Goal: Task Accomplishment & Management: Manage account settings

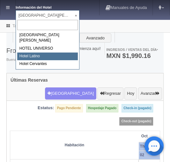
select select "625"
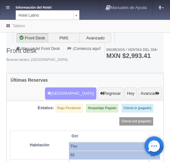
click at [72, 87] on button "Nueva Reserva" at bounding box center [70, 93] width 51 height 12
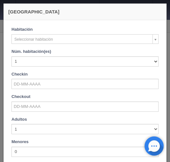
checkbox input "false"
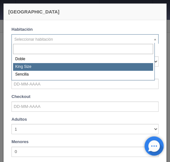
select select "2160"
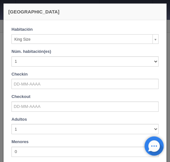
checkbox input "false"
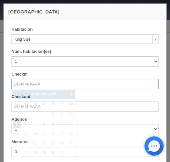
click at [29, 86] on input "text" at bounding box center [84, 84] width 147 height 10
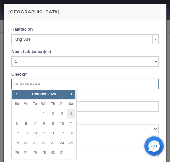
click at [71, 115] on link "4" at bounding box center [71, 113] width 8 height 9
type input "04-10-2025"
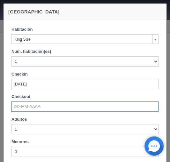
click at [22, 106] on input "text" at bounding box center [84, 106] width 147 height 10
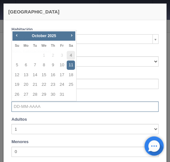
checkbox input "false"
click at [17, 66] on link "5" at bounding box center [17, 64] width 8 height 9
type input "[DATE]"
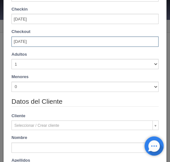
scroll to position [77, 0]
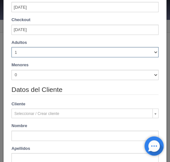
click at [151, 53] on select "1 2 3 4 5 6 7 8 9 10" at bounding box center [84, 52] width 147 height 10
checkbox input "false"
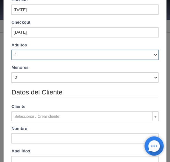
scroll to position [97, 0]
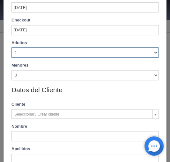
select select "2"
click at [11, 47] on select "1 2 3 4 5 6 7 8 9 10" at bounding box center [84, 52] width 147 height 10
checkbox input "false"
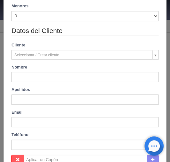
scroll to position [174, 0]
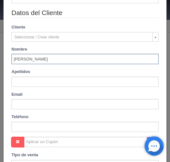
type input "[PERSON_NAME]"
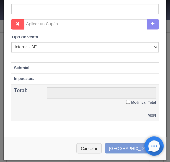
scroll to position [26, 0]
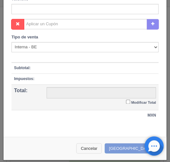
type input "CASAS"
click at [101, 145] on button "Cancelar" at bounding box center [89, 148] width 26 height 11
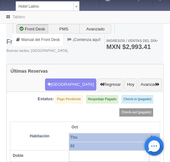
scroll to position [0, 0]
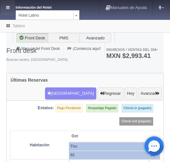
click at [8, 9] on icon at bounding box center [8, 7] width 4 height 4
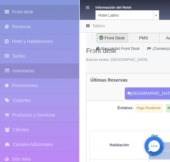
click at [27, 68] on link "Inventarios" at bounding box center [39, 71] width 79 height 14
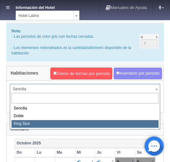
select select "2160"
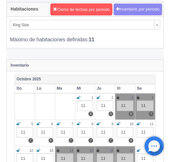
scroll to position [77, 0]
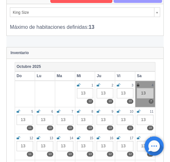
scroll to position [77, 0]
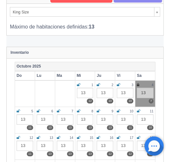
click at [139, 83] on icon at bounding box center [138, 85] width 3 height 4
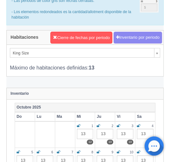
scroll to position [0, 0]
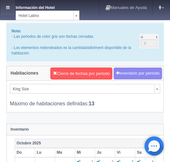
click at [8, 9] on icon at bounding box center [8, 7] width 4 height 4
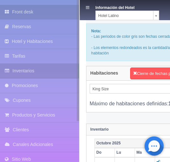
click at [16, 10] on link "Front desk" at bounding box center [39, 12] width 79 height 14
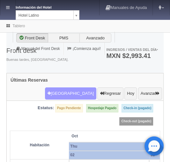
click at [70, 87] on button "Nueva Reserva" at bounding box center [70, 93] width 51 height 12
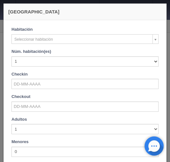
checkbox input "false"
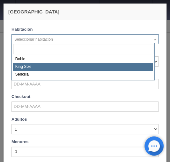
select select "2160"
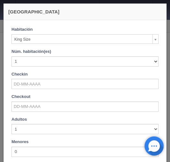
checkbox input "false"
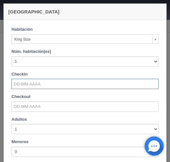
click at [27, 83] on input "text" at bounding box center [84, 84] width 147 height 10
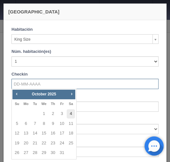
click at [72, 114] on link "4" at bounding box center [71, 113] width 8 height 9
type input "04-10-2025"
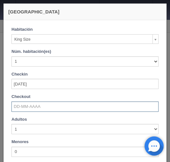
click at [53, 105] on input "text" at bounding box center [84, 106] width 147 height 10
checkbox input "false"
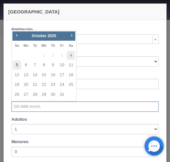
click at [18, 65] on link "5" at bounding box center [17, 64] width 8 height 9
type input "05-10-2025"
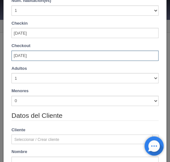
scroll to position [51, 0]
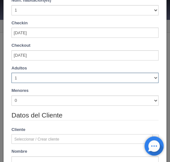
drag, startPoint x: 153, startPoint y: 78, endPoint x: 120, endPoint y: 82, distance: 32.8
click at [150, 78] on select "1 2 3 4 5 6 7 8 9 10" at bounding box center [84, 78] width 147 height 10
checkbox input "false"
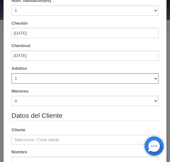
type input "740.00"
checkbox input "false"
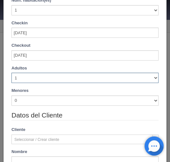
select select "2"
click at [11, 73] on select "1 2 3 4 5 6 7 8 9 10" at bounding box center [84, 78] width 147 height 10
checkbox input "false"
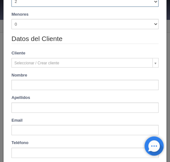
type input "740.00"
checkbox input "false"
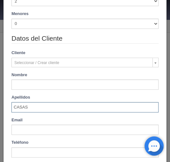
type input "CASAS"
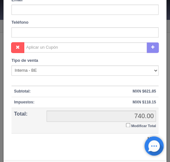
scroll to position [291, 0]
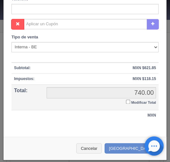
type input "ERIKA"
click at [126, 100] on input "Modificar Total" at bounding box center [128, 101] width 4 height 4
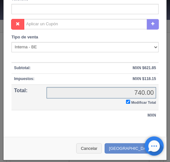
checkbox input "true"
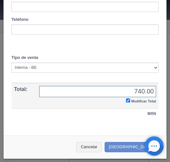
scroll to position [270, 0]
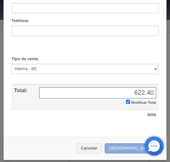
type input "622.40"
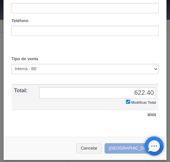
click at [125, 146] on button "Crear Reserva" at bounding box center [133, 148] width 56 height 11
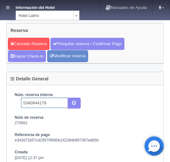
click at [50, 102] on input "5340944179" at bounding box center [44, 102] width 47 height 10
type input "5340944179booking"
click at [74, 101] on icon "submit" at bounding box center [74, 102] width 4 height 4
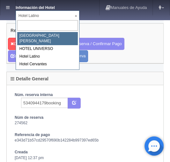
select select "357"
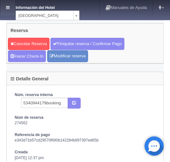
click at [7, 9] on icon at bounding box center [8, 7] width 4 height 4
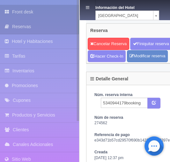
click at [16, 11] on link "Front desk" at bounding box center [39, 12] width 79 height 14
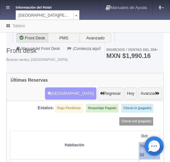
click at [72, 87] on button "[GEOGRAPHIC_DATA]" at bounding box center [70, 93] width 51 height 12
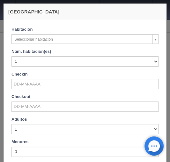
checkbox input "false"
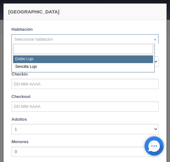
drag, startPoint x: 26, startPoint y: 38, endPoint x: 14, endPoint y: 43, distance: 12.9
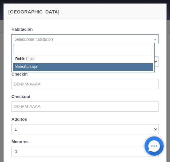
select select "576"
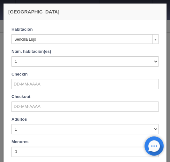
checkbox input "false"
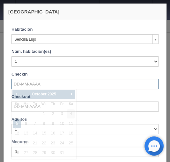
click at [18, 79] on input "text" at bounding box center [84, 84] width 147 height 10
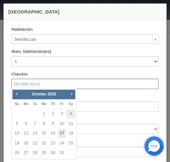
click at [63, 133] on link "17" at bounding box center [62, 132] width 8 height 9
type input "17-10-2025"
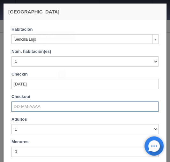
click at [31, 110] on input "text" at bounding box center [84, 106] width 147 height 10
checkbox input "false"
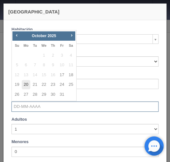
click at [27, 84] on link "20" at bounding box center [26, 84] width 8 height 9
type input "20-10-2025"
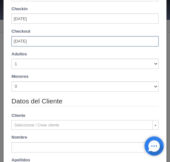
scroll to position [77, 0]
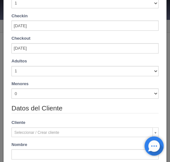
checkbox input "false"
type input "3450.00"
checkbox input "false"
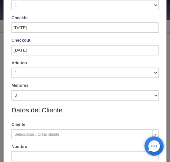
scroll to position [97, 0]
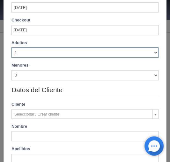
click at [153, 53] on select "1 2 3 4 5 6 7 8 9 10" at bounding box center [84, 52] width 147 height 10
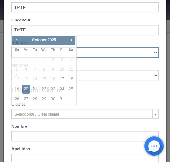
checkbox input "false"
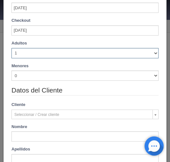
type input "3450.00"
checkbox input "false"
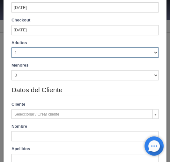
select select "2"
click at [11, 47] on select "1 2 3 4 5 6 7 8 9 10" at bounding box center [84, 52] width 147 height 10
checkbox input "false"
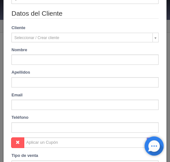
type input "3450.00"
checkbox input "false"
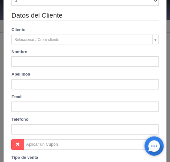
scroll to position [173, 0]
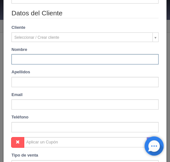
click at [27, 61] on input "text" at bounding box center [84, 59] width 147 height 10
paste input "j"
type input "jose"
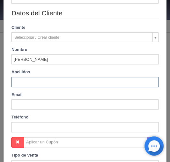
click at [18, 82] on input "text" at bounding box center [84, 82] width 147 height 10
type input "dueñas"
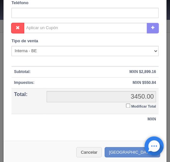
scroll to position [291, 0]
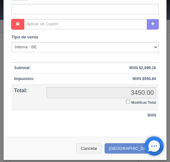
click at [126, 100] on input "Modificar Total" at bounding box center [128, 101] width 4 height 4
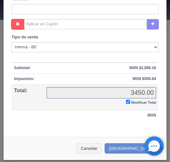
checkbox input "true"
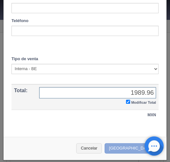
type input "1989.96"
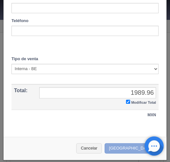
click at [125, 144] on button "Crear Reserva" at bounding box center [133, 148] width 56 height 11
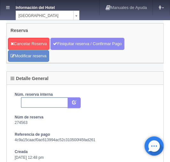
click at [31, 101] on input "text" at bounding box center [44, 102] width 47 height 10
paste input "2303973974"
type input "2303973974 expedia"
click at [73, 100] on icon "submit" at bounding box center [74, 102] width 4 height 4
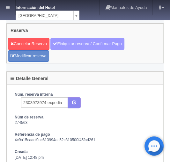
click at [62, 43] on link "Finiquitar reserva / Confirmar Pago" at bounding box center [87, 44] width 74 height 12
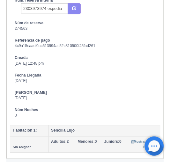
scroll to position [142, 0]
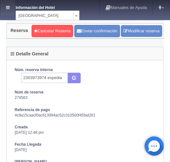
click at [8, 8] on icon at bounding box center [8, 7] width 4 height 4
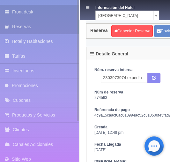
click at [17, 12] on link "Front desk" at bounding box center [39, 12] width 79 height 14
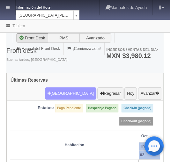
click at [70, 87] on button "[GEOGRAPHIC_DATA]" at bounding box center [70, 93] width 51 height 12
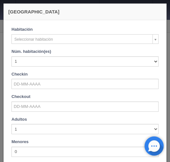
checkbox input "false"
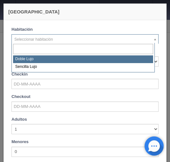
select select "577"
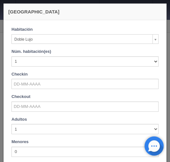
checkbox input "false"
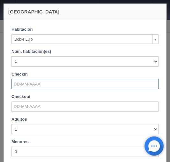
click at [22, 82] on input "text" at bounding box center [84, 84] width 147 height 10
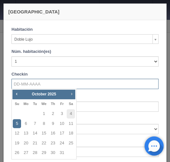
click at [72, 93] on span "Next" at bounding box center [71, 93] width 5 height 5
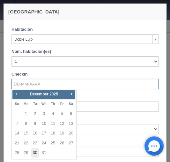
click at [36, 152] on link "30" at bounding box center [35, 152] width 8 height 9
type input "[DATE]"
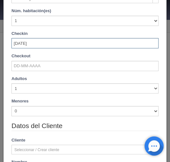
scroll to position [51, 0]
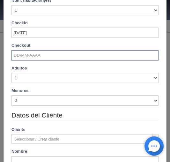
click at [35, 54] on input "text" at bounding box center [84, 55] width 147 height 10
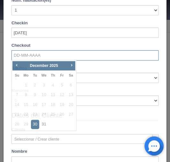
checkbox input "false"
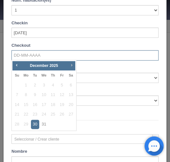
click at [73, 65] on span "Next" at bounding box center [71, 64] width 5 height 5
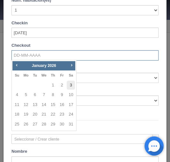
click at [71, 86] on link "3" at bounding box center [71, 84] width 8 height 9
type input "[DATE]"
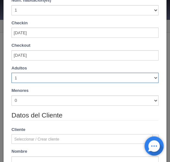
click at [151, 78] on select "1 2 3 4 5 6 7 8 9 10" at bounding box center [84, 78] width 147 height 10
checkbox input "false"
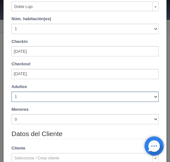
scroll to position [69, 0]
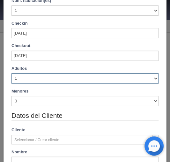
type input "4880.00"
checkbox input "false"
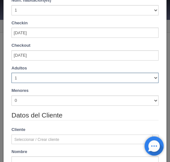
select select "3"
click at [11, 73] on select "1 2 3 4 5 6 7 8 9 10" at bounding box center [84, 78] width 147 height 10
checkbox input "false"
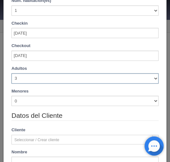
type input "5520.00"
checkbox input "false"
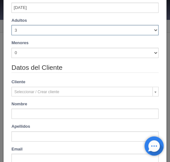
scroll to position [123, 0]
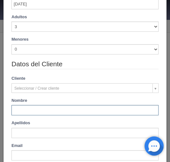
click at [24, 108] on input "text" at bounding box center [84, 110] width 147 height 10
paste input "Luis Alberto Reyes Linares"
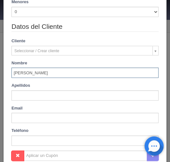
scroll to position [174, 0]
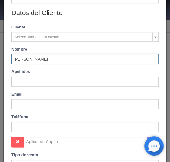
type input "Luis Alberto Reyes Linares"
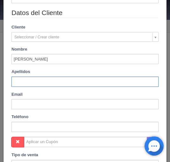
click at [15, 85] on input "text" at bounding box center [84, 81] width 147 height 10
paste input "Luis Alberto Reyes Linares"
type input "Luis Alberto Reyes Linares"
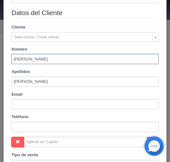
click at [37, 57] on input "Luis Alberto Reyes Linares" at bounding box center [84, 59] width 147 height 10
type input "Luis Alberto"
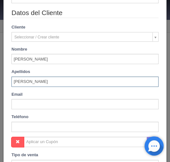
click at [15, 79] on input "Luis Alberto Reyes Linares" at bounding box center [84, 81] width 147 height 10
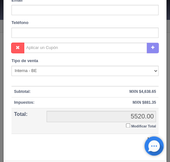
scroll to position [276, 0]
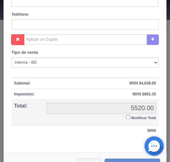
type input "Reyes Linares"
click at [126, 116] on input "Modificar Total" at bounding box center [128, 117] width 4 height 4
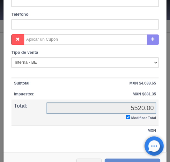
checkbox input "true"
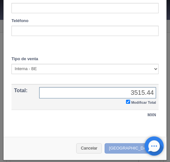
type input "3515.44"
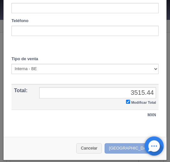
click at [126, 146] on button "[GEOGRAPHIC_DATA]" at bounding box center [133, 148] width 56 height 11
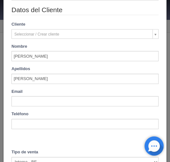
scroll to position [91, 0]
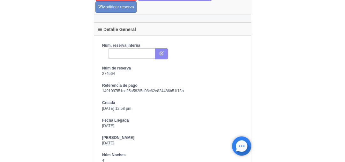
scroll to position [51, 0]
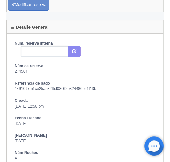
click at [27, 51] on input "text" at bounding box center [44, 51] width 47 height 10
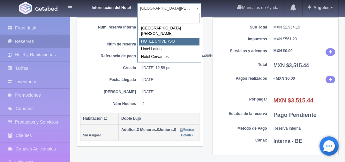
select select "358"
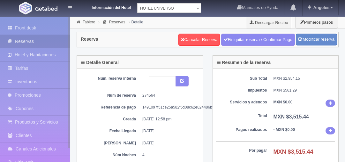
scroll to position [51, 0]
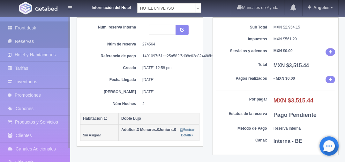
click at [21, 26] on link "Front desk" at bounding box center [35, 27] width 70 height 13
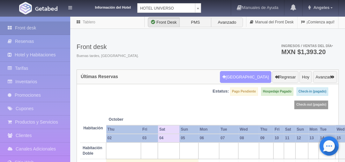
click at [244, 77] on button "[GEOGRAPHIC_DATA]" at bounding box center [245, 77] width 51 height 12
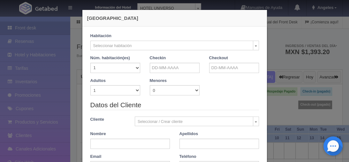
checkbox input "false"
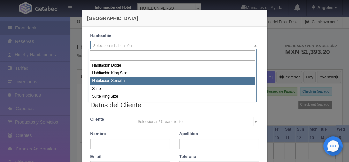
select select "2174"
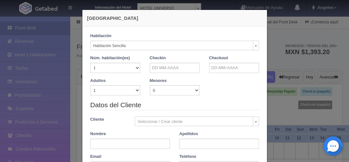
checkbox input "false"
click at [138, 66] on select "1 2 3 4 5 6 7 8 9 10 11 12 13 14 15 16 17 18 19 20" at bounding box center [115, 68] width 50 height 10
select select "4"
click at [90, 63] on select "1 2 3 4 5 6 7 8 9 10 11 12 13 14 15 16 17 18 19 20" at bounding box center [115, 68] width 50 height 10
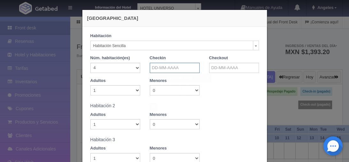
click at [166, 67] on input "text" at bounding box center [175, 68] width 50 height 10
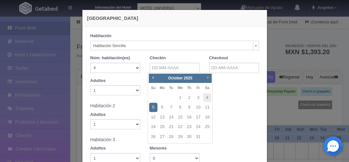
click at [210, 78] on span "Next" at bounding box center [207, 77] width 5 height 5
checkbox input "false"
click at [190, 118] on link "13" at bounding box center [189, 116] width 8 height 9
type input "[DATE]"
checkbox input "false"
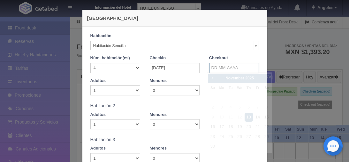
click at [224, 68] on input "text" at bounding box center [234, 68] width 50 height 10
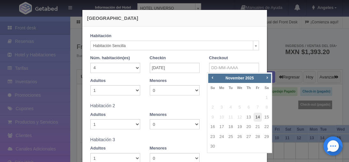
click at [259, 117] on link "14" at bounding box center [258, 116] width 8 height 9
type input "[DATE]"
checkbox input "false"
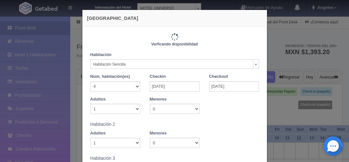
type input "3760.00"
checkbox input "false"
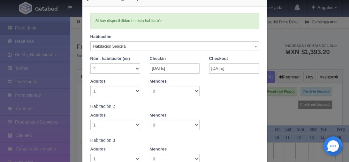
scroll to position [51, 0]
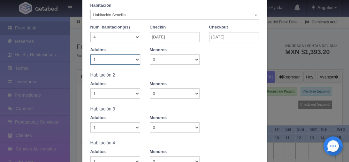
click at [133, 59] on select "1 2 3 4 5 6 7 8 9 10" at bounding box center [115, 59] width 50 height 10
select select "2"
click at [90, 54] on select "1 2 3 4 5 6 7 8 9 10" at bounding box center [115, 59] width 50 height 10
checkbox input "false"
type input "3760.00"
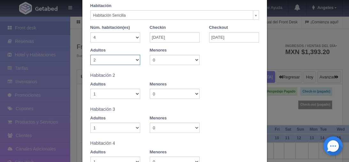
checkbox input "false"
click at [135, 94] on select "1 2 3 4 5 6 7 8 9 10" at bounding box center [115, 93] width 50 height 10
select select "2"
click at [90, 88] on select "1 2 3 4 5 6 7 8 9 10" at bounding box center [115, 93] width 50 height 10
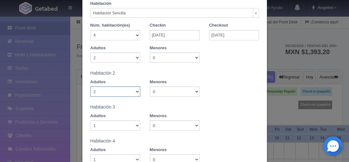
checkbox input "false"
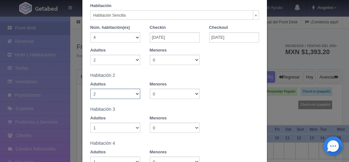
type input "3760.00"
checkbox input "false"
click at [135, 126] on select "1 2 3 4 5 6 7 8 9 10" at bounding box center [115, 127] width 50 height 10
select select "2"
click at [90, 122] on select "1 2 3 4 5 6 7 8 9 10" at bounding box center [115, 127] width 50 height 10
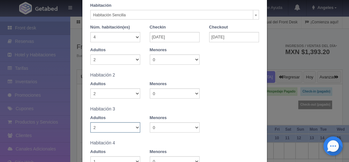
checkbox input "false"
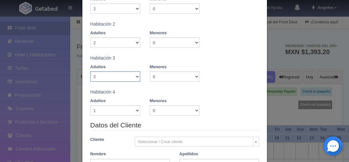
type input "3760.00"
checkbox input "false"
click at [134, 110] on select "1 2 3 4 5 6 7 8 9 10" at bounding box center [115, 110] width 50 height 10
select select "2"
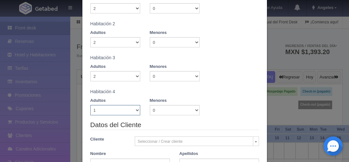
click at [90, 105] on select "1 2 3 4 5 6 7 8 9 10" at bounding box center [115, 110] width 50 height 10
checkbox input "false"
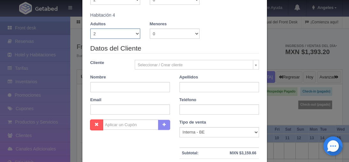
type input "3760.00"
checkbox input "false"
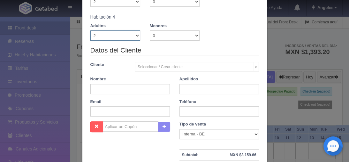
scroll to position [179, 0]
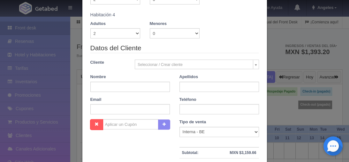
click at [102, 79] on label "Nombre" at bounding box center [98, 77] width 16 height 6
click at [102, 84] on input "text" at bounding box center [130, 86] width 80 height 10
type input "[PERSON_NAME]"
click at [188, 86] on input "text" at bounding box center [220, 86] width 80 height 10
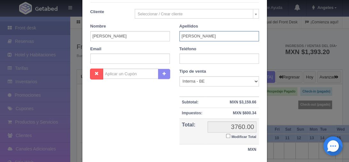
scroll to position [230, 0]
type input "[PERSON_NAME]"
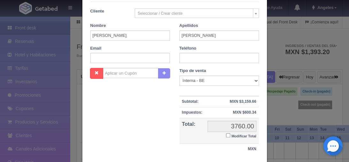
click at [227, 135] on input "Modificar Total" at bounding box center [228, 135] width 4 height 4
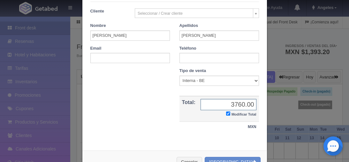
checkbox input "true"
type input "2820.00"
click at [229, 158] on button "Crear Reserva" at bounding box center [233, 162] width 56 height 11
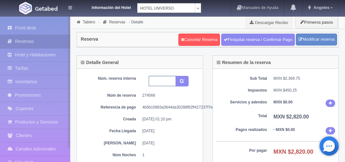
click at [154, 79] on input "text" at bounding box center [162, 81] width 27 height 10
type input "1 ES CORTESIA"
click at [180, 79] on icon "submit" at bounding box center [182, 80] width 4 height 4
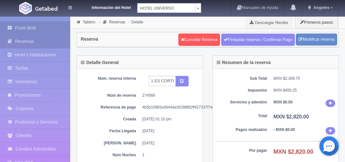
click at [25, 26] on link "Front desk" at bounding box center [35, 27] width 70 height 13
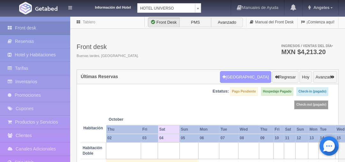
click at [251, 73] on button "Nueva Reserva" at bounding box center [245, 77] width 51 height 12
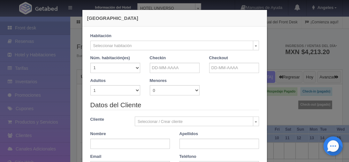
checkbox input "false"
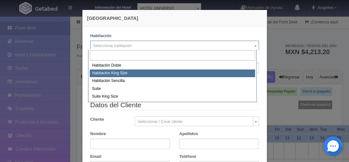
select select "582"
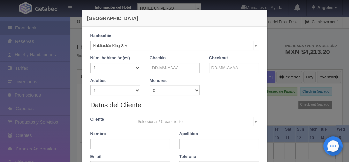
checkbox input "false"
click at [135, 69] on select "1 2 3 4 5 6 7 8 9 10 11 12 13 14 15 16 17 18 19 20" at bounding box center [115, 68] width 50 height 10
select select "2"
click at [90, 63] on select "1 2 3 4 5 6 7 8 9 10 11 12 13 14 15 16 17 18 19 20" at bounding box center [115, 68] width 50 height 10
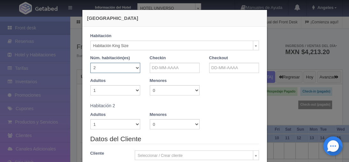
checkbox input "false"
click at [134, 90] on select "1 2 3 4 5 6 7 8 9 10" at bounding box center [115, 90] width 50 height 10
select select "2"
click at [90, 85] on select "1 2 3 4 5 6 7 8 9 10" at bounding box center [115, 90] width 50 height 10
click at [167, 69] on input "text" at bounding box center [175, 68] width 50 height 10
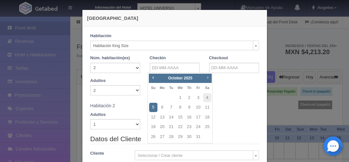
click at [210, 78] on span "Next" at bounding box center [207, 77] width 5 height 5
checkbox input "false"
click at [188, 116] on link "13" at bounding box center [189, 116] width 8 height 9
type input "[DATE]"
checkbox input "false"
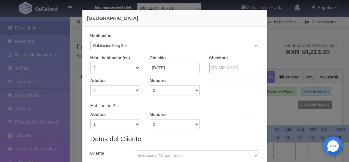
click at [222, 68] on input "text" at bounding box center [234, 68] width 50 height 10
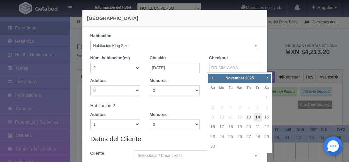
click at [260, 118] on link "14" at bounding box center [258, 116] width 8 height 9
type input "[DATE]"
checkbox input "false"
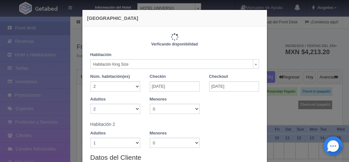
scroll to position [26, 0]
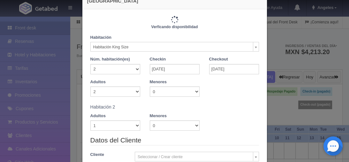
type input "2000.00"
checkbox input "false"
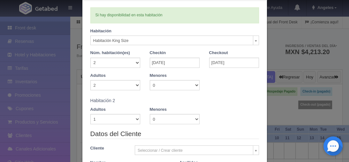
scroll to position [51, 0]
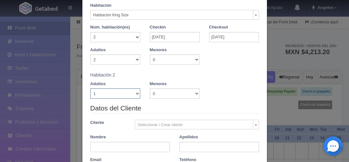
click at [134, 93] on select "1 2 3 4 5 6 7 8 9 10" at bounding box center [115, 93] width 50 height 10
select select "2"
click at [90, 88] on select "1 2 3 4 5 6 7 8 9 10" at bounding box center [115, 93] width 50 height 10
checkbox input "false"
type input "2000.00"
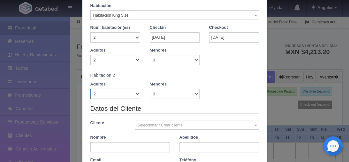
checkbox input "false"
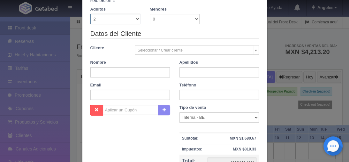
scroll to position [153, 0]
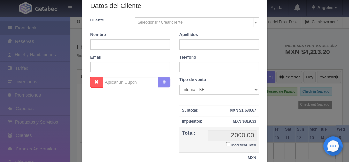
click at [95, 38] on div "Nombre" at bounding box center [130, 41] width 89 height 18
click at [95, 42] on input "text" at bounding box center [130, 44] width 80 height 10
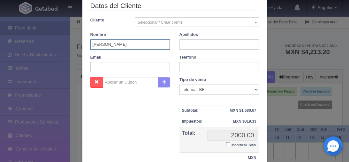
type input "SAUL CLEMENTE"
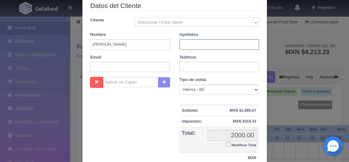
click at [186, 48] on input "text" at bounding box center [220, 44] width 80 height 10
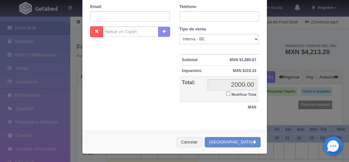
scroll to position [204, 0]
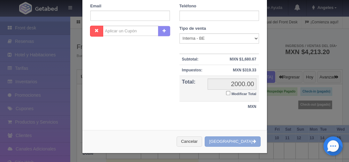
type input "GLOMEZ ANGULO"
click at [225, 137] on button "[GEOGRAPHIC_DATA]" at bounding box center [233, 141] width 56 height 11
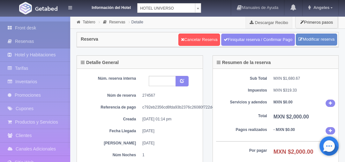
click at [21, 27] on link "Front desk" at bounding box center [35, 27] width 70 height 13
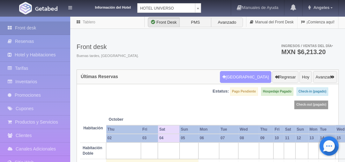
click at [239, 78] on button "[GEOGRAPHIC_DATA]" at bounding box center [245, 77] width 51 height 12
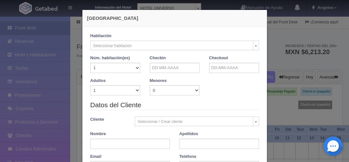
checkbox input "false"
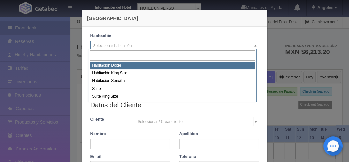
select select "583"
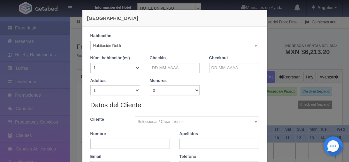
checkbox input "false"
click at [136, 71] on select "1 2 3 4 5 6 7 8 9 10 11 12 13 14 15 16 17 18 19 20" at bounding box center [115, 68] width 50 height 10
select select "3"
click at [90, 63] on select "1 2 3 4 5 6 7 8 9 10 11 12 13 14 15 16 17 18 19 20" at bounding box center [115, 68] width 50 height 10
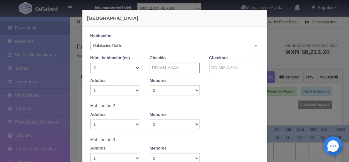
click at [160, 69] on input "text" at bounding box center [175, 68] width 50 height 10
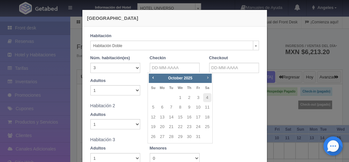
click at [208, 77] on span "Next" at bounding box center [207, 77] width 5 height 5
checkbox input "false"
click at [189, 115] on link "13" at bounding box center [189, 116] width 8 height 9
type input "[DATE]"
checkbox input "false"
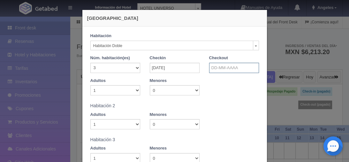
click at [236, 63] on input "text" at bounding box center [234, 68] width 50 height 10
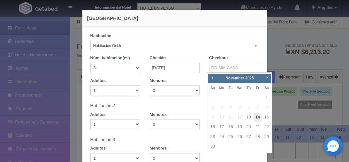
click at [260, 115] on link "14" at bounding box center [258, 116] width 8 height 9
type input "[DATE]"
checkbox input "false"
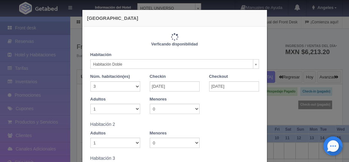
type input "3090.00"
checkbox input "false"
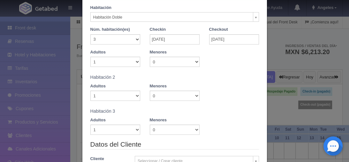
scroll to position [51, 0]
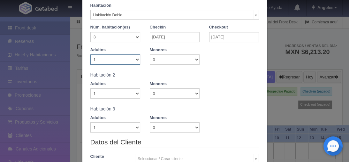
click at [136, 59] on select "1 2 3 4 5 6 7 8 9 10" at bounding box center [115, 59] width 50 height 10
select select "2"
click at [90, 54] on select "1 2 3 4 5 6 7 8 9 10" at bounding box center [115, 59] width 50 height 10
checkbox input "false"
type input "3090.00"
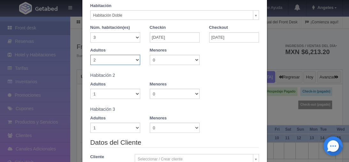
checkbox input "false"
click at [135, 93] on select "1 2 3 4 5 6 7 8 9 10" at bounding box center [115, 93] width 50 height 10
select select "4"
click at [90, 88] on select "1 2 3 4 5 6 7 8 9 10" at bounding box center [115, 93] width 50 height 10
checkbox input "false"
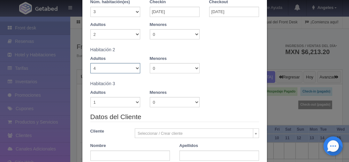
type input "3170.00"
checkbox input "false"
click at [135, 100] on select "1 2 3 4 5 6 7 8 9 10" at bounding box center [115, 101] width 50 height 10
select select "4"
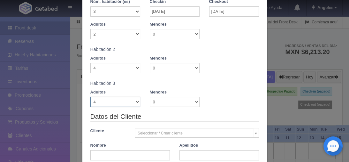
click at [90, 96] on select "1 2 3 4 5 6 7 8 9 10" at bounding box center [115, 101] width 50 height 10
checkbox input "false"
type input "3250.00"
checkbox input "false"
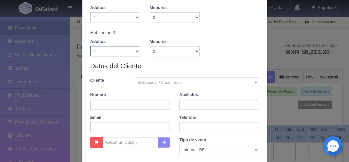
scroll to position [128, 0]
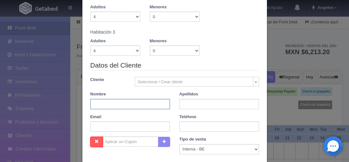
click at [101, 99] on input "text" at bounding box center [130, 104] width 80 height 10
type input "[PERSON_NAME]"
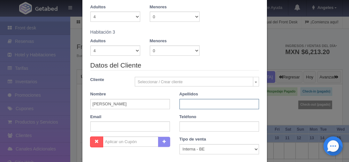
click at [199, 106] on input "text" at bounding box center [220, 104] width 80 height 10
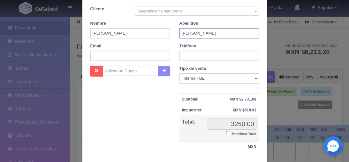
scroll to position [238, 0]
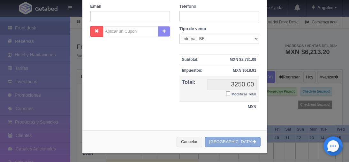
type input "[PERSON_NAME]"
click at [228, 138] on button "[GEOGRAPHIC_DATA]" at bounding box center [233, 141] width 56 height 11
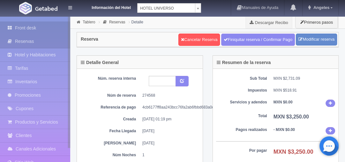
click at [26, 27] on link "Front desk" at bounding box center [35, 27] width 70 height 13
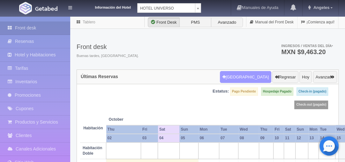
click at [245, 77] on button "[GEOGRAPHIC_DATA]" at bounding box center [245, 77] width 51 height 12
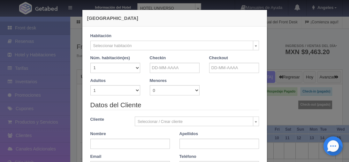
checkbox input "false"
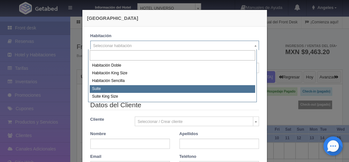
select select "584"
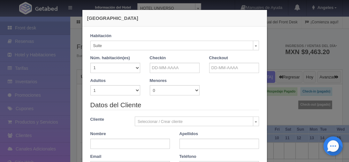
checkbox input "false"
click at [134, 68] on select "1 2 3 4 5 6 7 8 9 10 11 12 13 14 15 16 17 18 19 20" at bounding box center [115, 68] width 50 height 10
select select "4"
click at [90, 63] on select "1 2 3 4 5 6 7 8 9 10 11 12 13 14 15 16 17 18 19 20" at bounding box center [115, 68] width 50 height 10
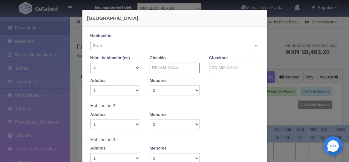
click at [160, 64] on input "text" at bounding box center [175, 68] width 50 height 10
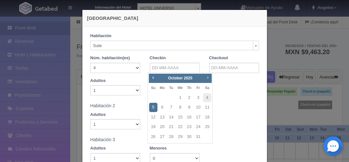
click at [208, 75] on span "Next" at bounding box center [207, 77] width 5 height 5
checkbox input "false"
click at [190, 115] on link "13" at bounding box center [189, 116] width 8 height 9
type input "13-11-2025"
checkbox input "false"
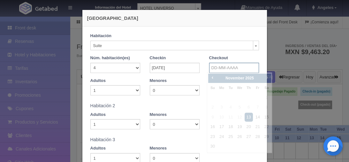
click at [245, 64] on input "text" at bounding box center [234, 68] width 50 height 10
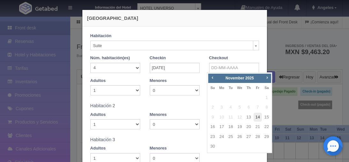
click at [258, 117] on link "14" at bounding box center [258, 116] width 8 height 9
type input "14-11-2025"
checkbox input "false"
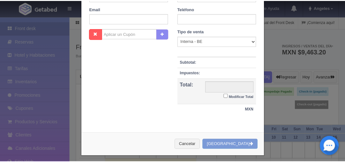
scroll to position [272, 0]
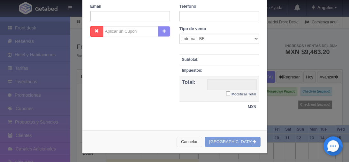
click at [202, 141] on button "Cancelar" at bounding box center [190, 141] width 26 height 11
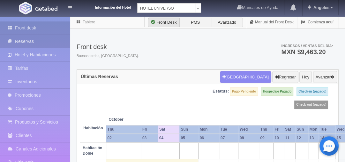
click at [28, 42] on link "Reservas" at bounding box center [35, 41] width 70 height 13
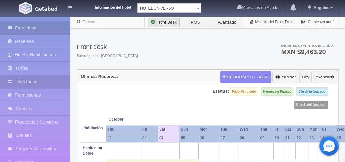
click at [26, 82] on link "Inventarios" at bounding box center [35, 81] width 70 height 13
click at [28, 80] on link "Inventarios" at bounding box center [35, 81] width 70 height 13
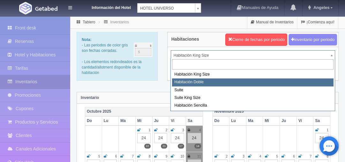
select select "583"
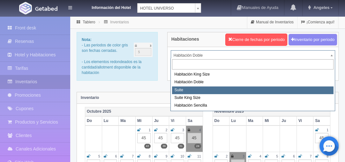
select select "584"
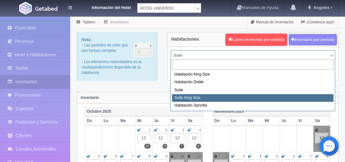
select select "588"
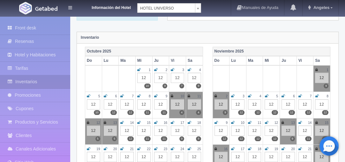
scroll to position [77, 0]
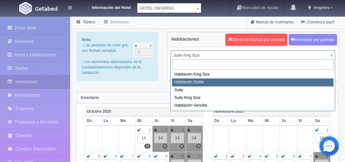
select select "583"
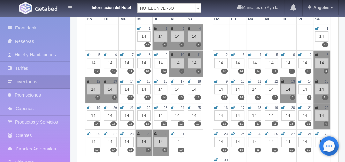
scroll to position [128, 0]
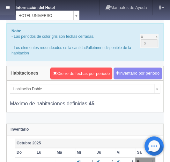
click at [9, 9] on icon at bounding box center [8, 7] width 4 height 4
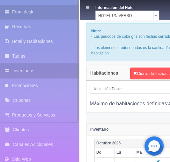
click at [18, 10] on link "Front desk" at bounding box center [39, 12] width 79 height 14
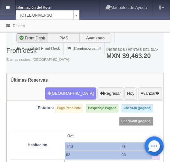
click at [8, 9] on icon at bounding box center [8, 7] width 4 height 4
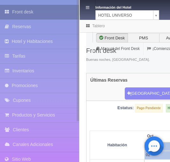
click at [21, 11] on link "Front desk" at bounding box center [39, 12] width 79 height 14
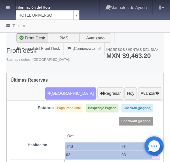
click at [73, 87] on button "Nueva Reserva" at bounding box center [70, 93] width 51 height 12
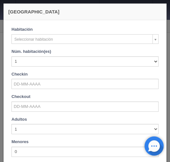
checkbox input "false"
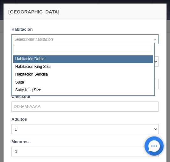
select select "583"
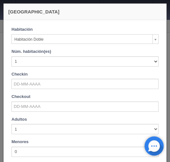
checkbox input "false"
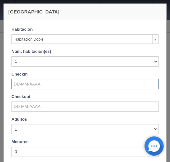
click at [26, 81] on input "text" at bounding box center [84, 84] width 147 height 10
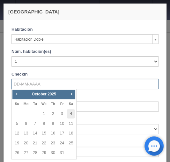
click at [73, 114] on link "4" at bounding box center [71, 113] width 8 height 9
type input "04-10-2025"
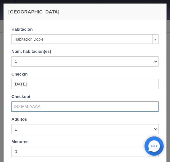
click at [33, 108] on input "text" at bounding box center [84, 106] width 147 height 10
checkbox input "false"
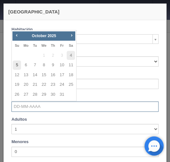
click at [16, 68] on link "5" at bounding box center [17, 64] width 8 height 9
type input "[DATE]"
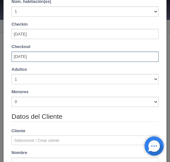
scroll to position [51, 0]
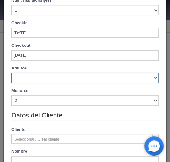
click at [152, 78] on select "1 2 3 4 5 6 7 8 9 10" at bounding box center [84, 78] width 147 height 10
checkbox input "false"
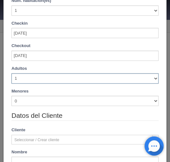
scroll to position [72, 0]
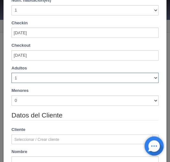
select select "2"
click at [11, 73] on select "1 2 3 4 5 6 7 8 9 10" at bounding box center [84, 78] width 147 height 10
checkbox input "false"
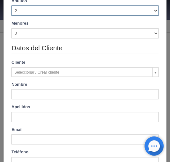
scroll to position [148, 0]
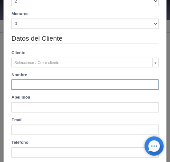
click at [23, 84] on input "text" at bounding box center [84, 84] width 147 height 10
paste input "José Luis Medina Suárez"
type input "José Luis Medina Suárez"
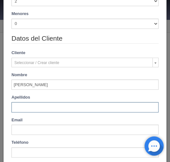
click at [17, 104] on input "text" at bounding box center [84, 107] width 147 height 10
paste input "José Luis Medina Suárez"
type input "José Luis Medina Suárez"
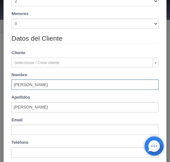
click at [31, 83] on input "José Luis Medina Suárez" at bounding box center [84, 84] width 147 height 10
type input "José Luis"
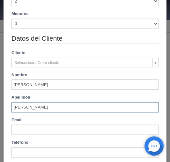
click at [12, 108] on input "José Luis Medina Suárez" at bounding box center [84, 107] width 147 height 10
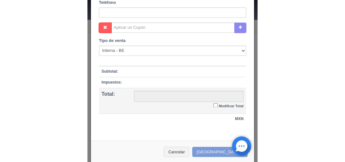
scroll to position [291, 0]
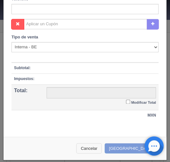
type input "Medina Suárez"
click at [99, 147] on button "Cancelar" at bounding box center [89, 148] width 26 height 11
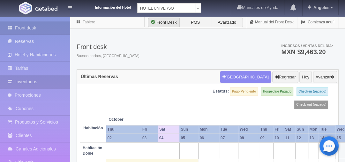
click at [28, 80] on link "Inventarios" at bounding box center [35, 81] width 70 height 13
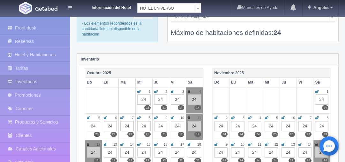
scroll to position [26, 0]
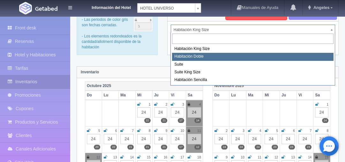
select select "583"
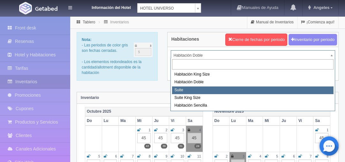
select select "584"
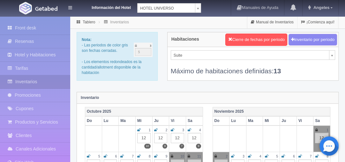
click at [189, 128] on icon at bounding box center [190, 130] width 4 height 4
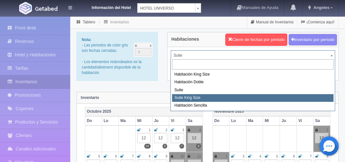
select select "588"
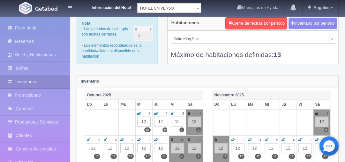
scroll to position [26, 0]
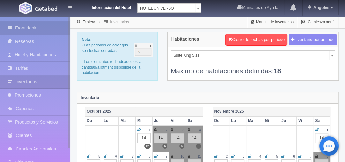
click at [20, 26] on link "Front desk" at bounding box center [35, 27] width 70 height 13
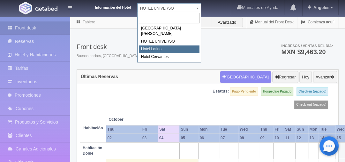
select select "625"
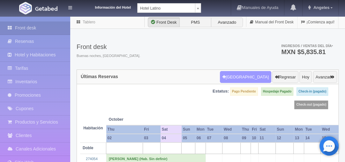
click at [251, 75] on button "Nueva Reserva" at bounding box center [245, 77] width 51 height 12
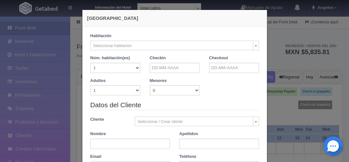
checkbox input "false"
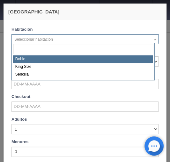
select select "2159"
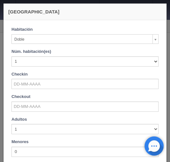
checkbox input "false"
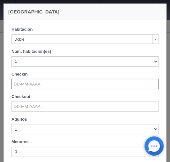
click at [22, 82] on input "text" at bounding box center [84, 84] width 147 height 10
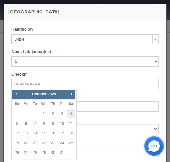
click at [70, 112] on link "4" at bounding box center [71, 113] width 8 height 9
type input "[DATE]"
checkbox input "false"
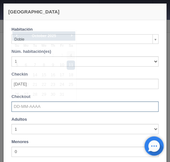
click at [51, 107] on input "text" at bounding box center [84, 106] width 147 height 10
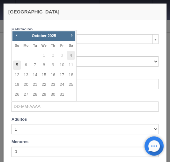
click at [17, 65] on link "5" at bounding box center [17, 64] width 8 height 9
type input "[DATE]"
checkbox input "false"
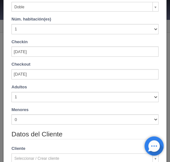
type input "770.00"
checkbox input "false"
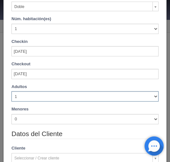
drag, startPoint x: 153, startPoint y: 96, endPoint x: 126, endPoint y: 96, distance: 26.8
click at [153, 96] on select "1 2 3 4 5 6 7 8 9 10" at bounding box center [84, 96] width 147 height 10
select select "2"
click at [11, 91] on select "1 2 3 4 5 6 7 8 9 10" at bounding box center [84, 96] width 147 height 10
checkbox input "false"
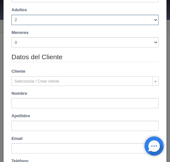
type input "770.00"
checkbox input "false"
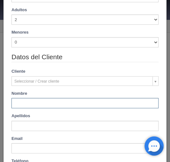
click at [24, 99] on input "text" at bounding box center [84, 103] width 147 height 10
paste input "José Luis Medina Suárez"
type input "José Luis Medina Suárez"
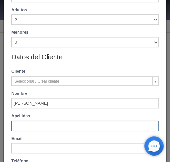
click at [28, 124] on input "text" at bounding box center [84, 125] width 147 height 10
paste input "José Luis Medina Suárez"
type input "José Luis Medina Suárez"
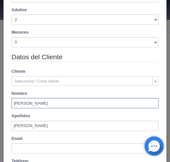
click at [35, 100] on input "José Luis Medina Suárez" at bounding box center [84, 103] width 147 height 10
type input "José Luis"
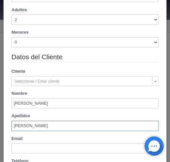
click at [16, 126] on input "José Luis Medina Suárez" at bounding box center [84, 125] width 147 height 10
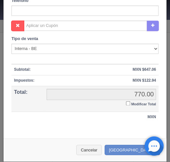
scroll to position [291, 0]
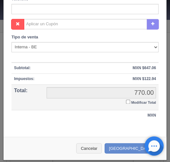
type input "Medina Suárez"
click at [126, 101] on input "Modificar Total" at bounding box center [128, 101] width 4 height 4
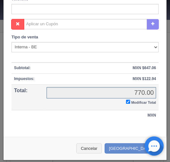
checkbox input "true"
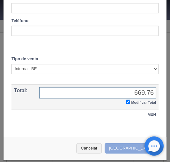
type input "669.76"
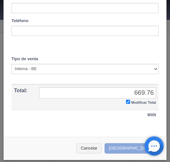
click at [124, 145] on button "Crear Reserva" at bounding box center [133, 148] width 56 height 11
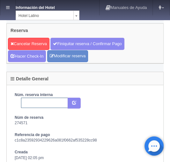
click at [33, 101] on input "text" at bounding box center [44, 102] width 47 height 10
paste input "2304051875"
click at [74, 100] on icon "submit" at bounding box center [74, 102] width 4 height 4
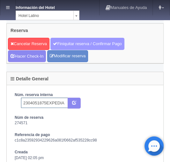
click at [63, 43] on link "Finiquitar reserva / Confirmar Pago" at bounding box center [87, 44] width 74 height 12
type input "2304051875EXPEDIA"
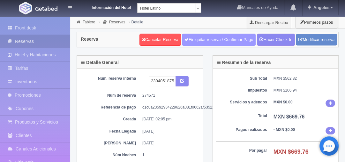
drag, startPoint x: 197, startPoint y: 37, endPoint x: 191, endPoint y: 32, distance: 7.5
click at [170, 37] on link "Finiquitar reserva / Confirmar Pago" at bounding box center [219, 40] width 74 height 12
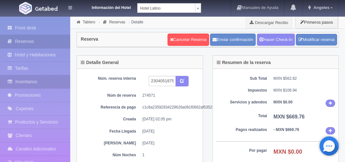
click at [22, 78] on link "Inventarios" at bounding box center [35, 81] width 70 height 13
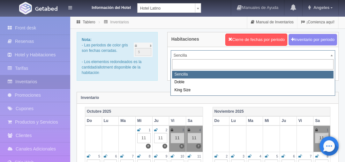
drag, startPoint x: 180, startPoint y: 55, endPoint x: 180, endPoint y: 64, distance: 8.6
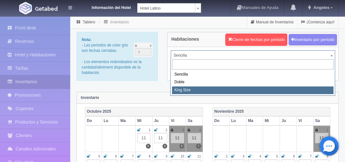
select select "2160"
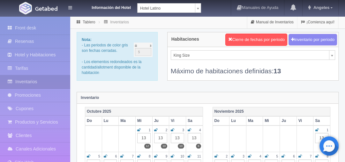
click at [189, 128] on icon at bounding box center [190, 130] width 4 height 4
